Goal: Navigation & Orientation: Go to known website

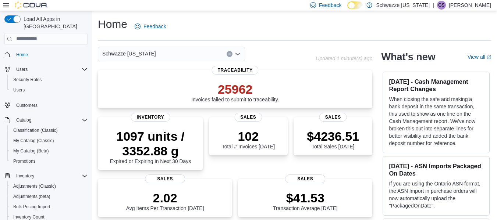
click at [483, 4] on p "[PERSON_NAME]" at bounding box center [470, 5] width 42 height 9
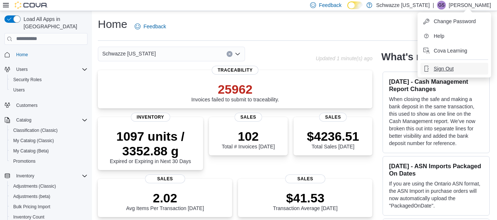
click at [447, 69] on span "Sign Out" at bounding box center [444, 68] width 20 height 7
